Goal: Information Seeking & Learning: Learn about a topic

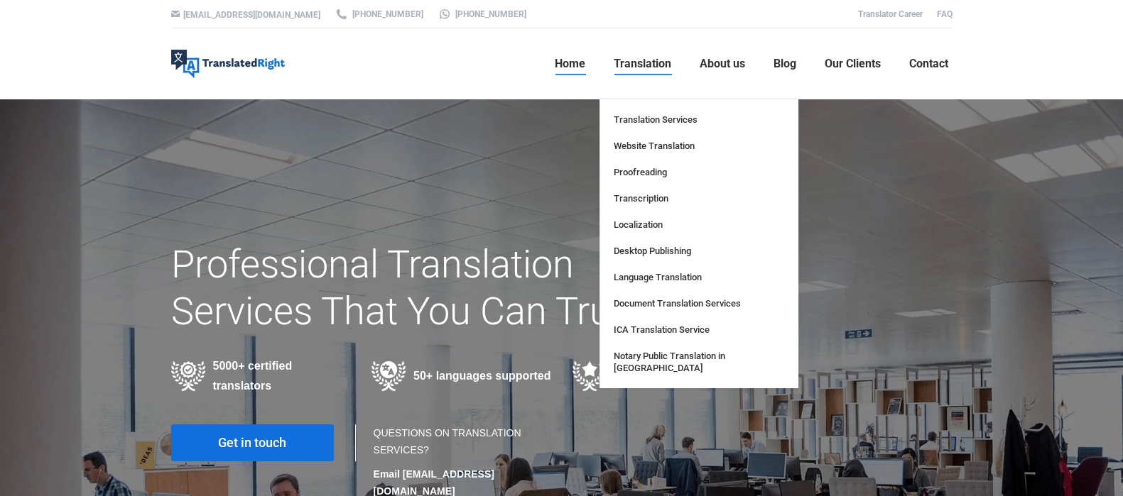
click at [650, 60] on span "Translation" at bounding box center [642, 64] width 58 height 14
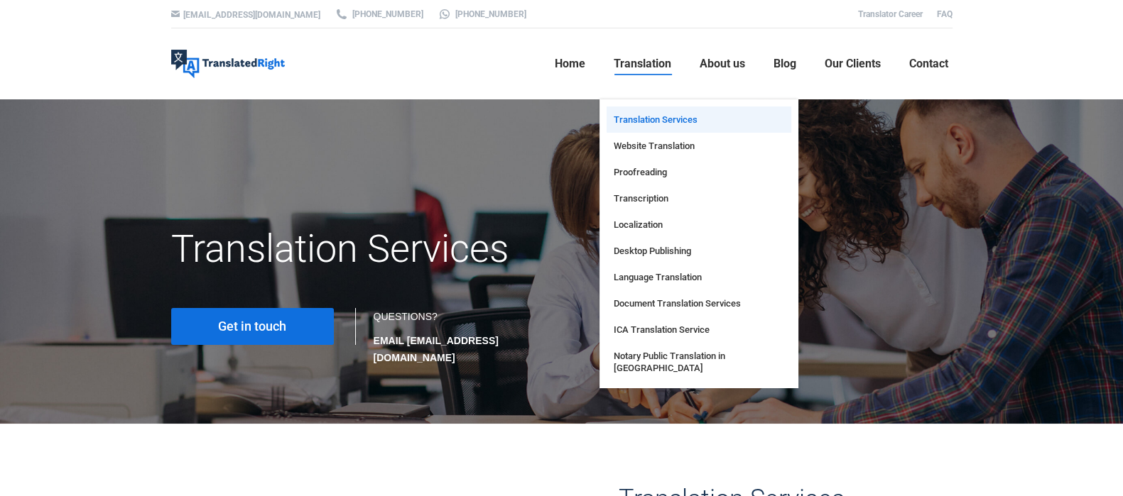
click at [652, 114] on span "Translation Services" at bounding box center [655, 120] width 84 height 12
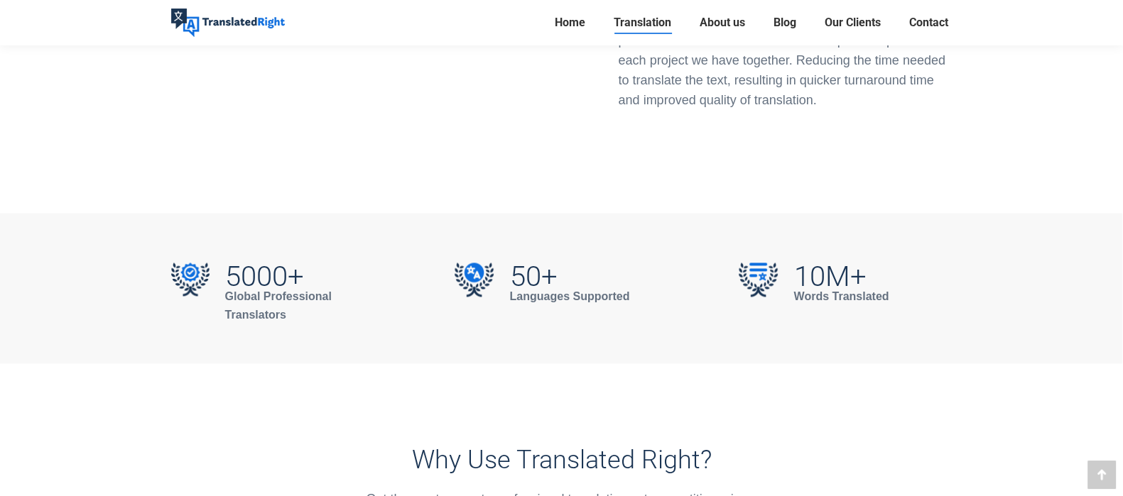
scroll to position [2484, 0]
click at [566, 291] on strong "Languages Supported" at bounding box center [569, 297] width 120 height 12
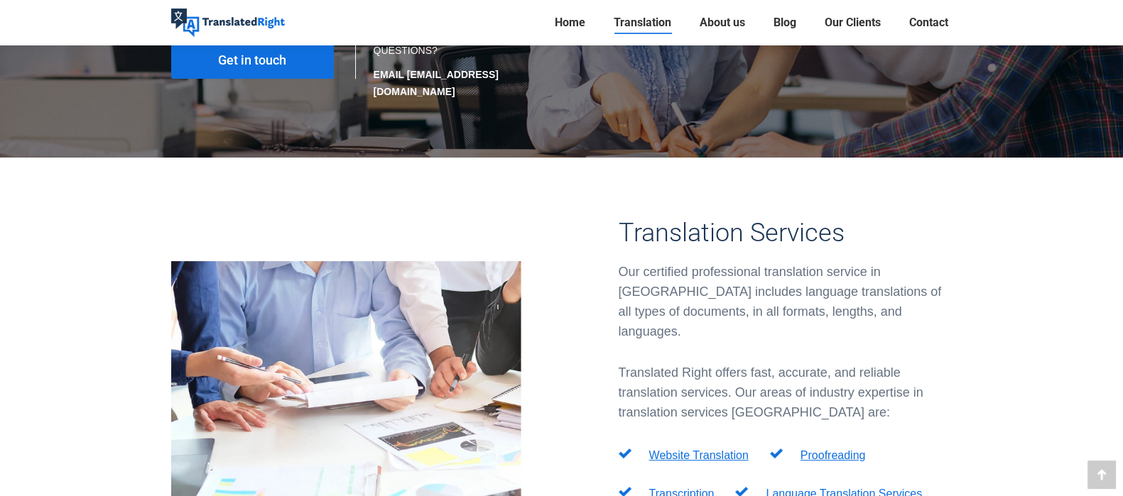
scroll to position [0, 0]
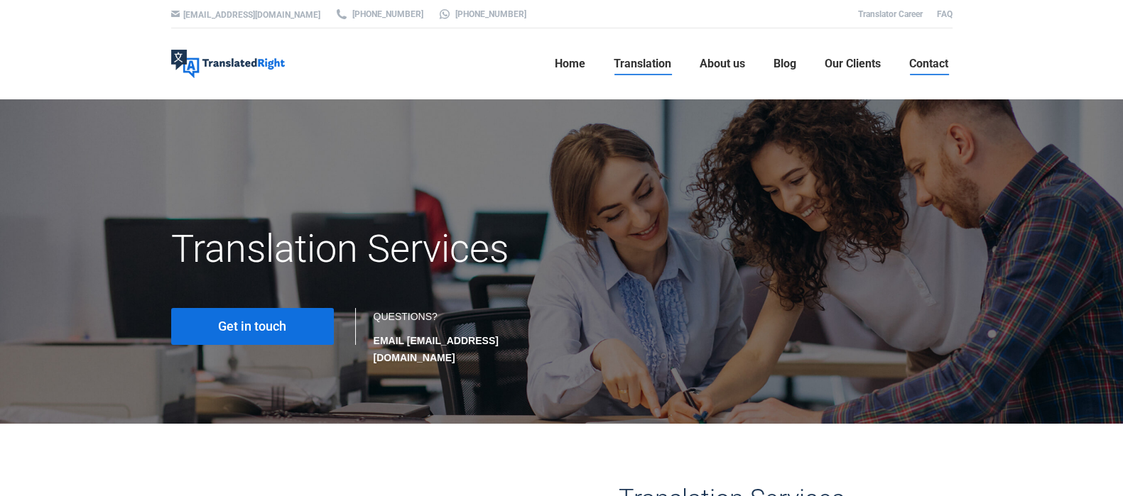
click at [942, 65] on span "Contact" at bounding box center [928, 64] width 39 height 14
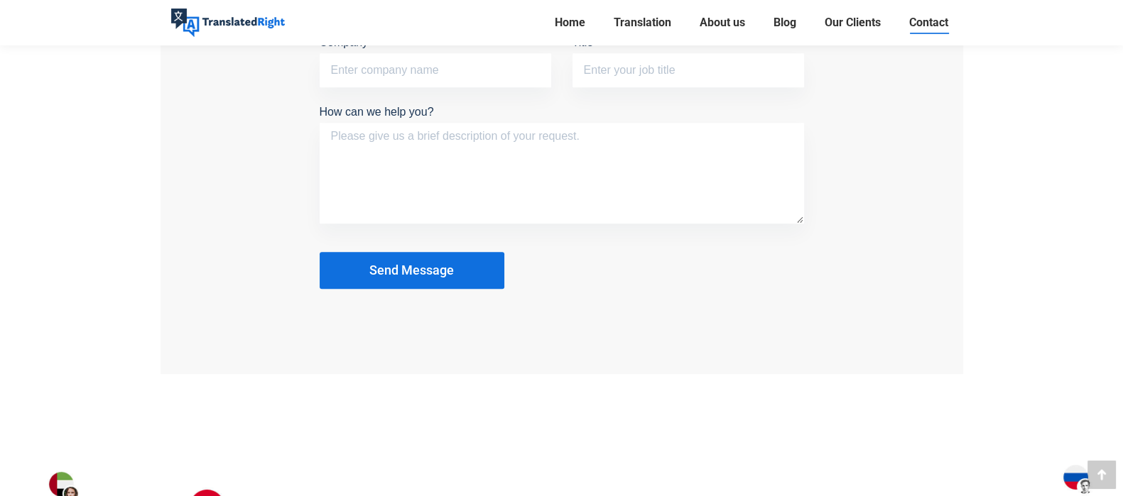
scroll to position [1775, 0]
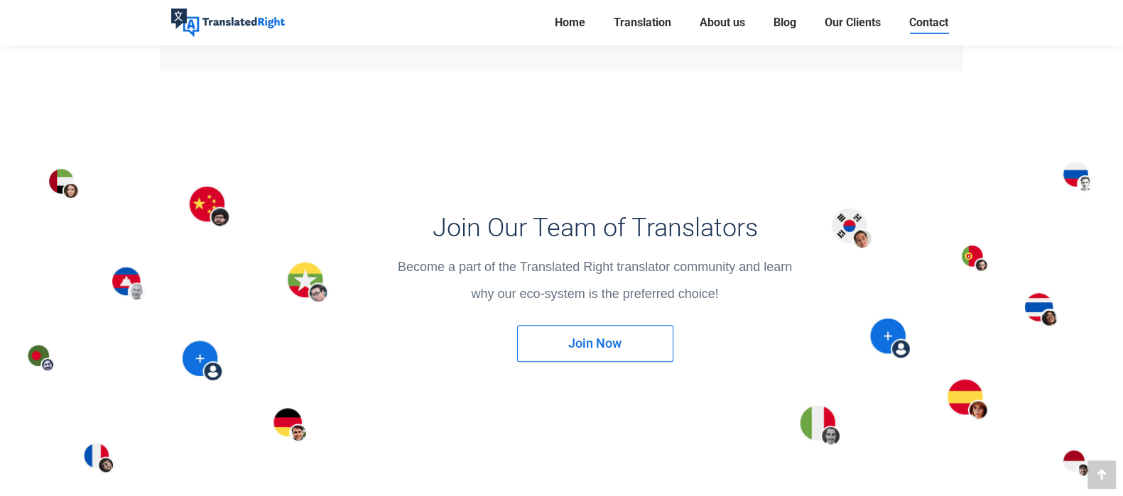
click at [575, 346] on span "Join Now" at bounding box center [594, 344] width 53 height 14
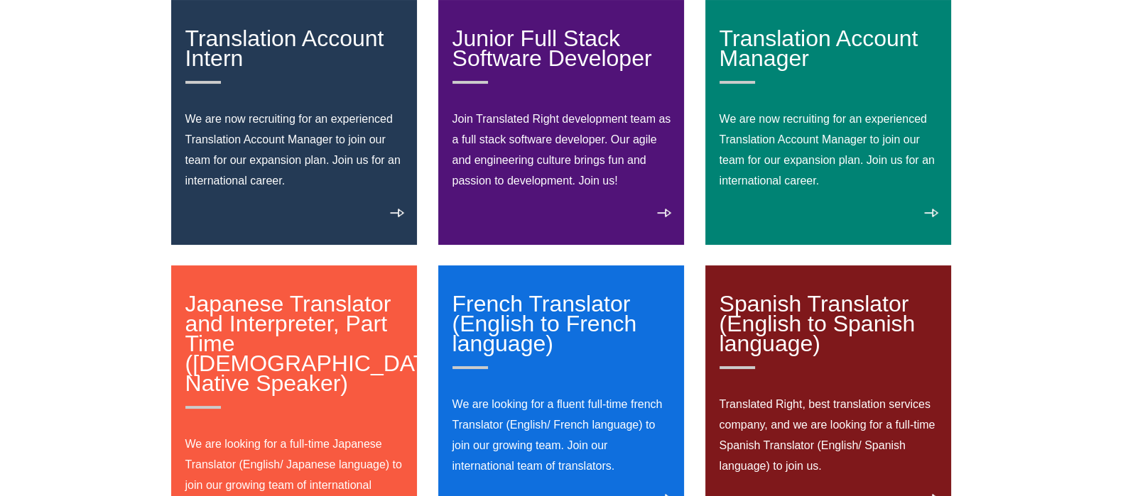
scroll to position [88, 0]
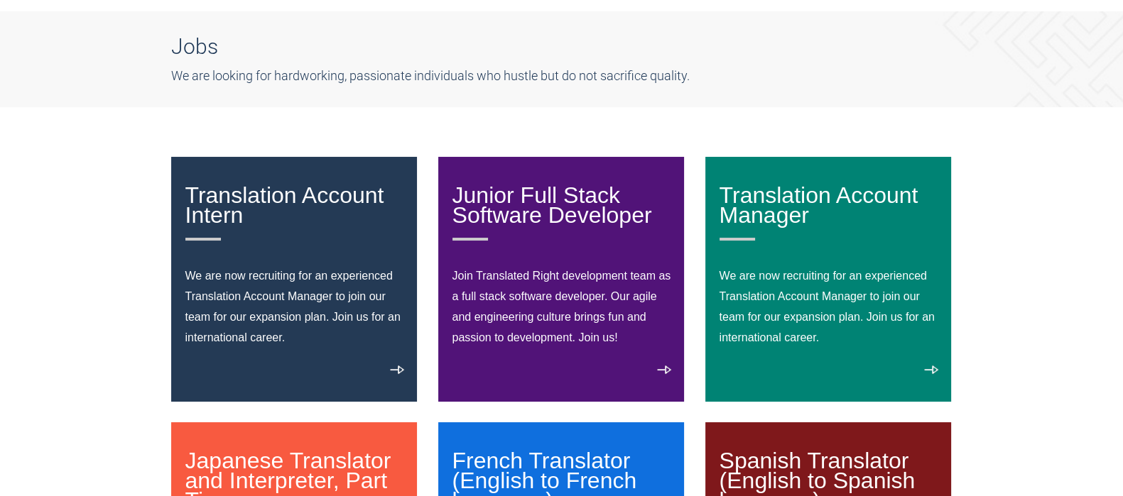
click at [809, 293] on p "We are now recruiting for an experienced Translation Account Manager to join ou…" at bounding box center [828, 307] width 219 height 82
click at [731, 212] on link "Translation Account Manager" at bounding box center [828, 211] width 219 height 58
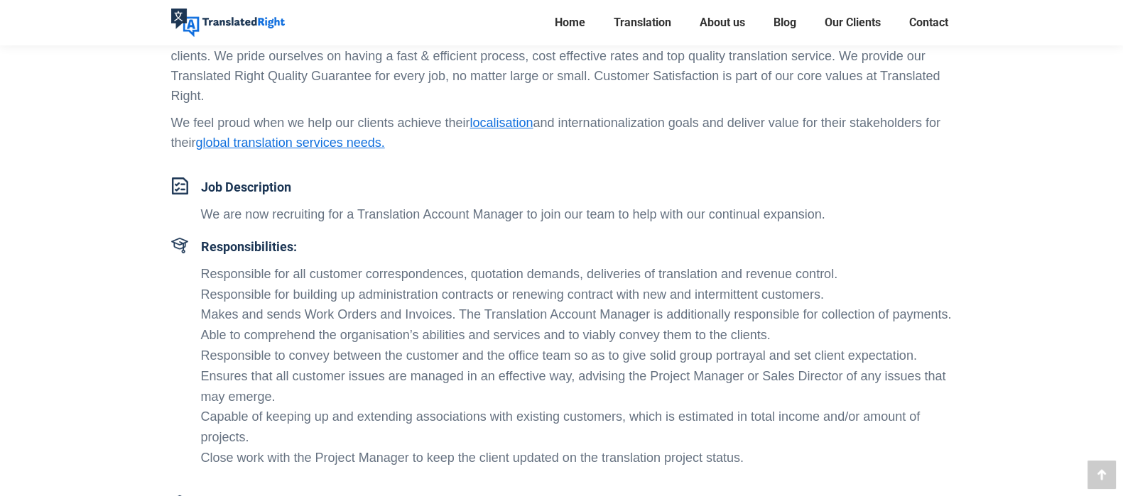
scroll to position [444, 0]
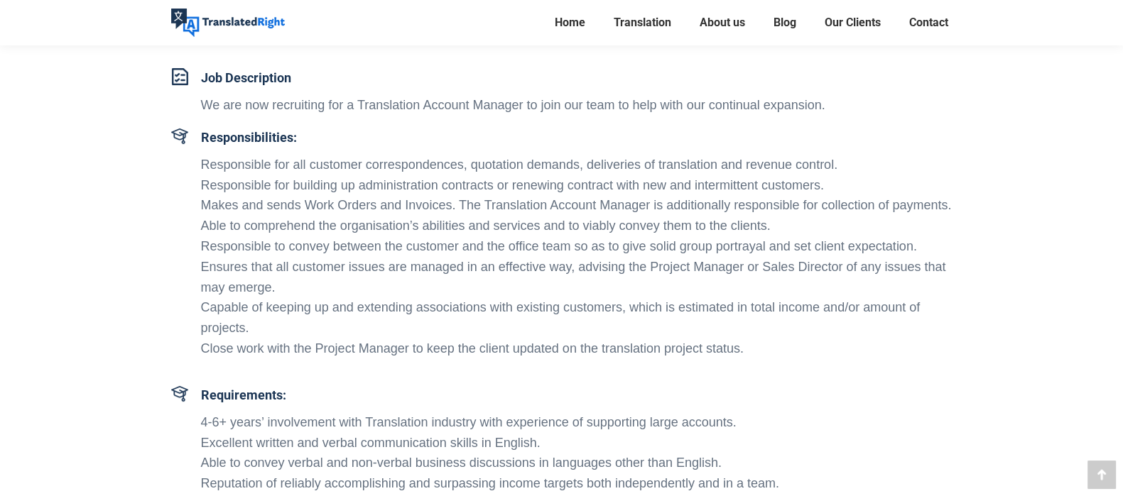
click at [266, 201] on li "Makes and sends Work Orders and Invoices. The Translation Account Manager is ad…" at bounding box center [576, 205] width 751 height 21
click at [515, 230] on li "Able to comprehend the organisation’s abilities and services and to viably conv…" at bounding box center [576, 226] width 751 height 21
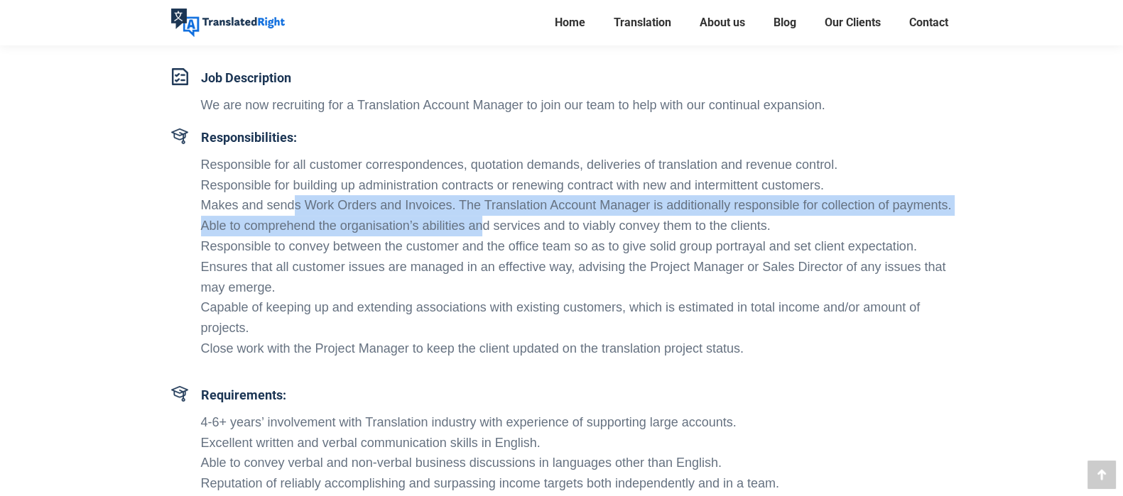
drag, startPoint x: 291, startPoint y: 209, endPoint x: 481, endPoint y: 219, distance: 189.8
click at [481, 219] on ul "Responsible for all customer correspondences, quotation demands, deliveries of …" at bounding box center [576, 257] width 751 height 204
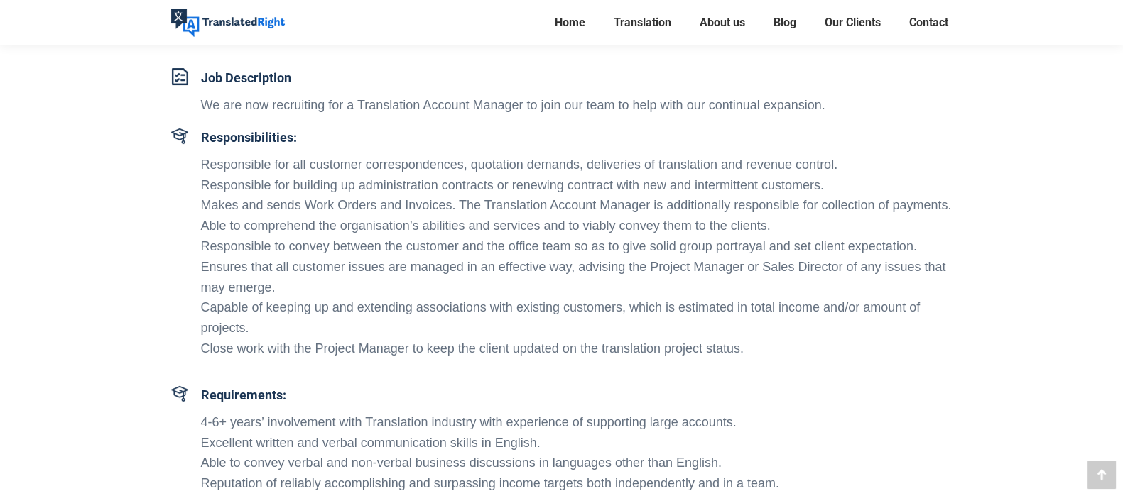
click at [469, 249] on li "Responsible to convey between the customer and the office team so as to give so…" at bounding box center [576, 246] width 751 height 21
drag, startPoint x: 255, startPoint y: 349, endPoint x: 685, endPoint y: 332, distance: 430.6
click at [685, 332] on ul "Responsible for all customer correspondences, quotation demands, deliveries of …" at bounding box center [576, 257] width 751 height 204
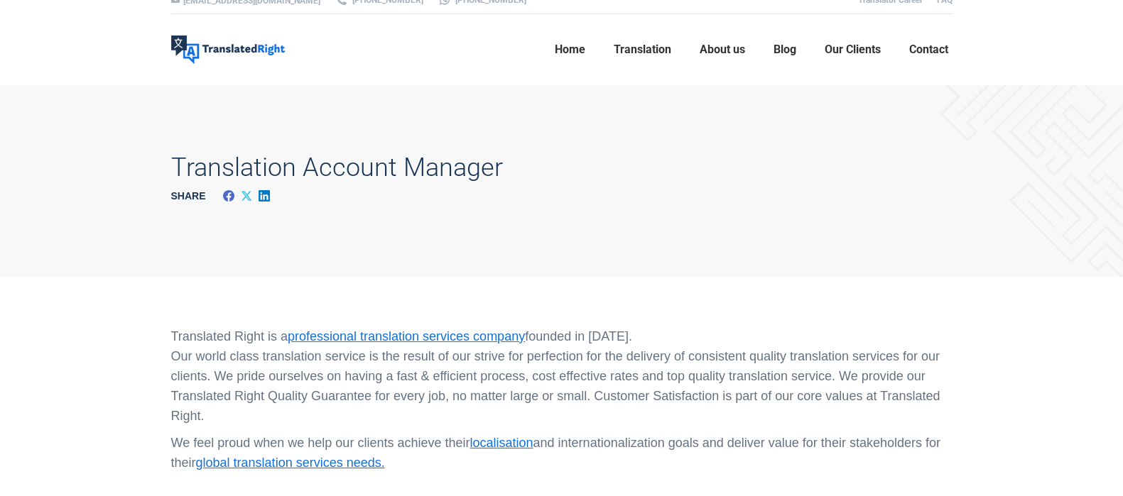
scroll to position [0, 0]
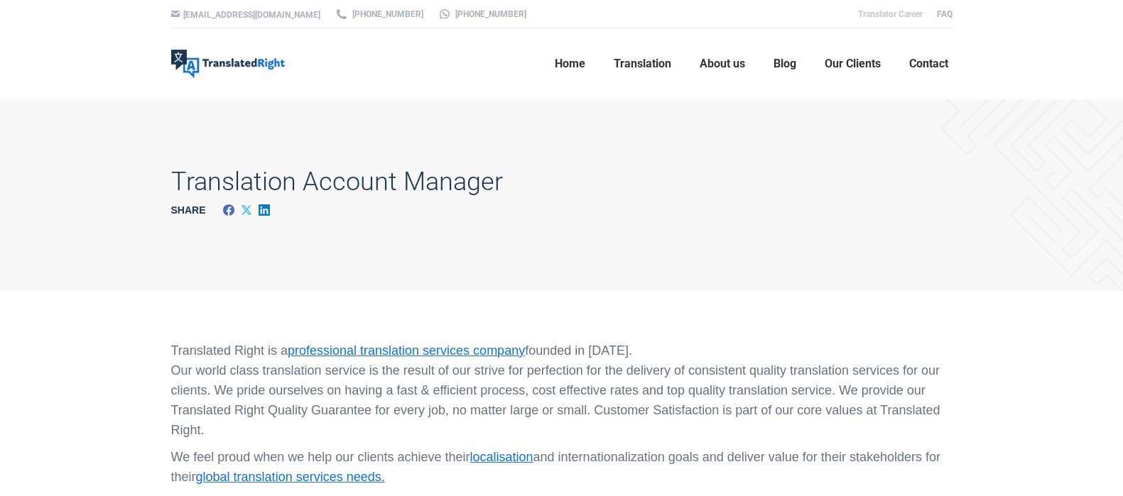
click at [905, 12] on link "Translator Career" at bounding box center [890, 14] width 65 height 10
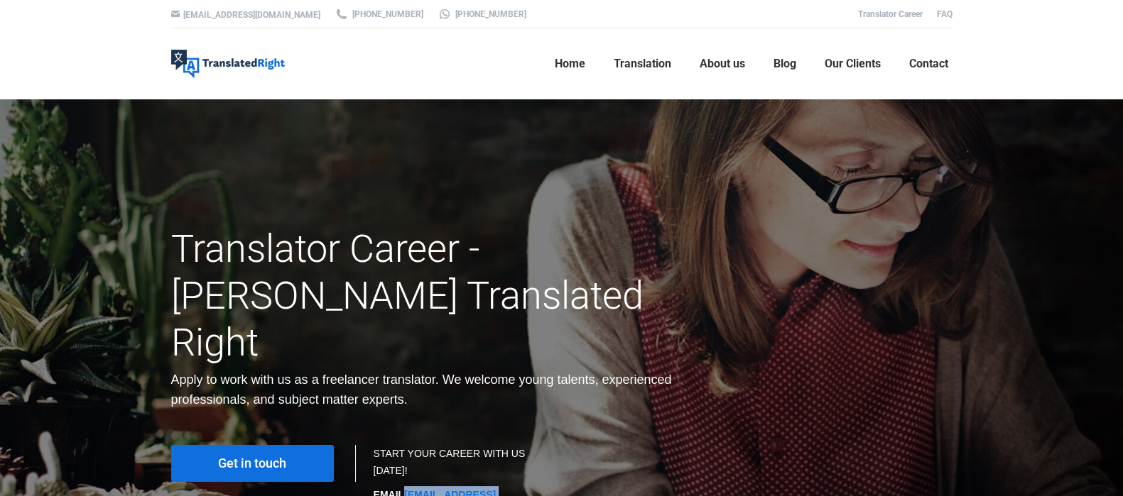
drag, startPoint x: 521, startPoint y: 444, endPoint x: 406, endPoint y: 457, distance: 115.7
click at [406, 457] on div "START YOUR CAREER WITH US [DATE]! EMAIL [EMAIL_ADDRESS][DOMAIN_NAME]" at bounding box center [460, 486] width 195 height 82
copy link "[EMAIL_ADDRESS][DOMAIN_NAME]"
